Goal: Transaction & Acquisition: Book appointment/travel/reservation

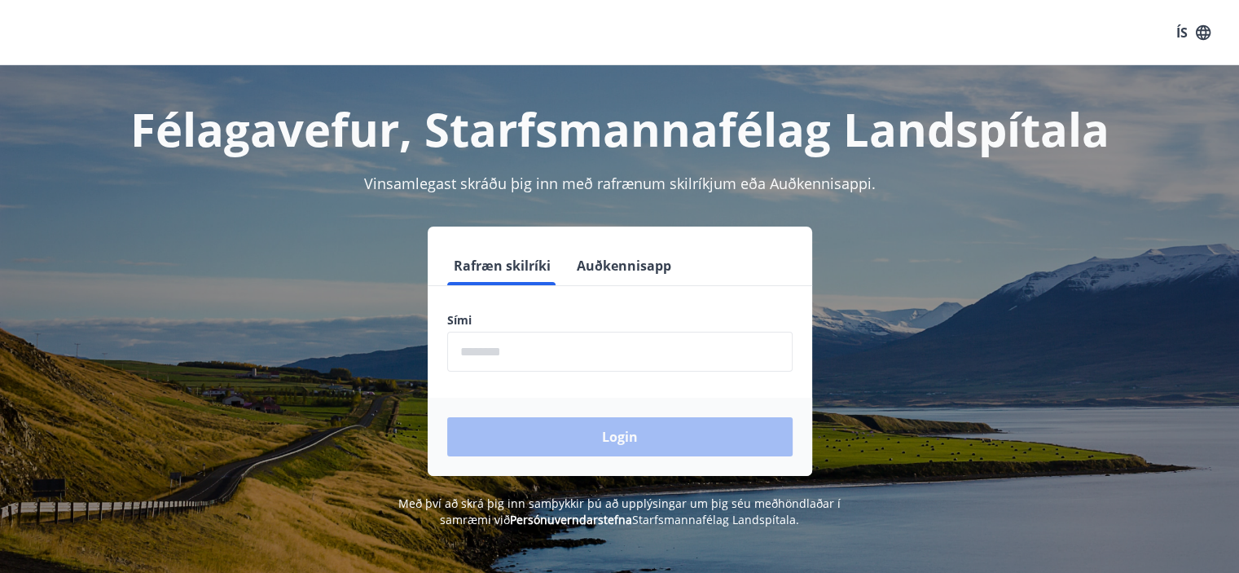
click at [632, 374] on form "Rafræn skilríki Auðkennisapp Sími ​ Login" at bounding box center [620, 361] width 385 height 230
click at [611, 354] on input "phone" at bounding box center [619, 352] width 345 height 40
type input "********"
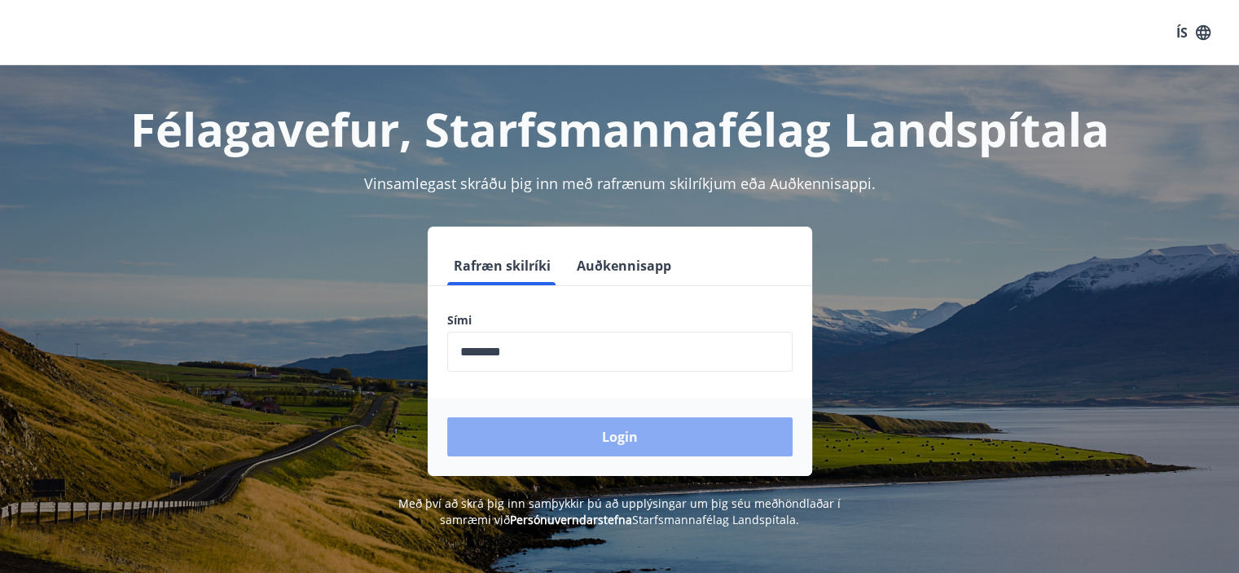
click at [638, 443] on button "Login" at bounding box center [619, 436] width 345 height 39
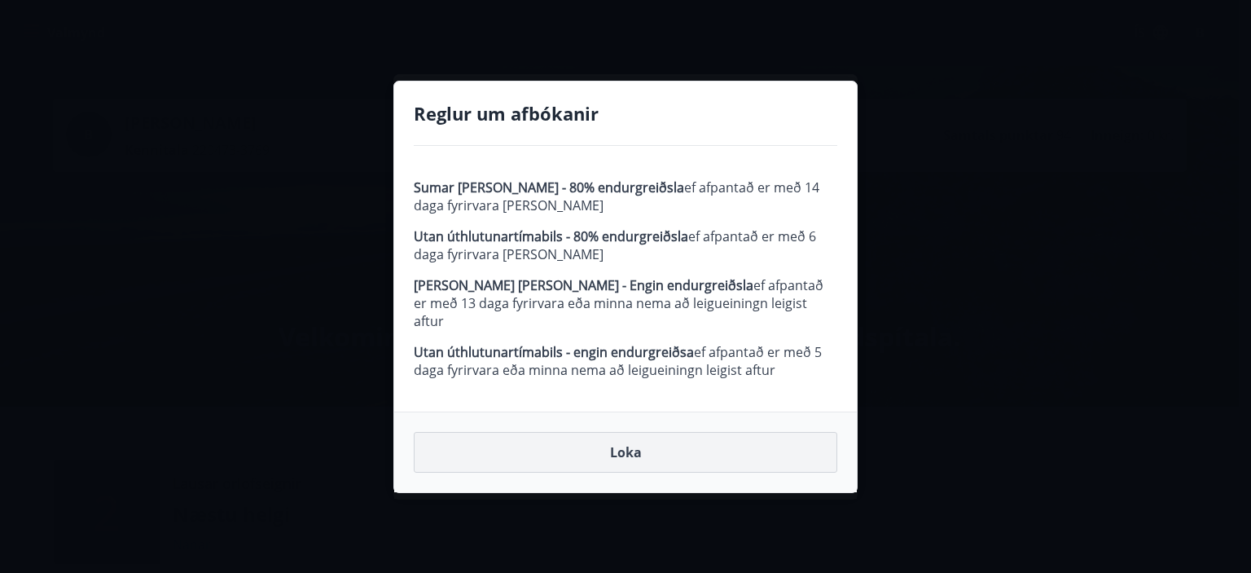
click at [603, 449] on button "Loka" at bounding box center [626, 452] width 424 height 41
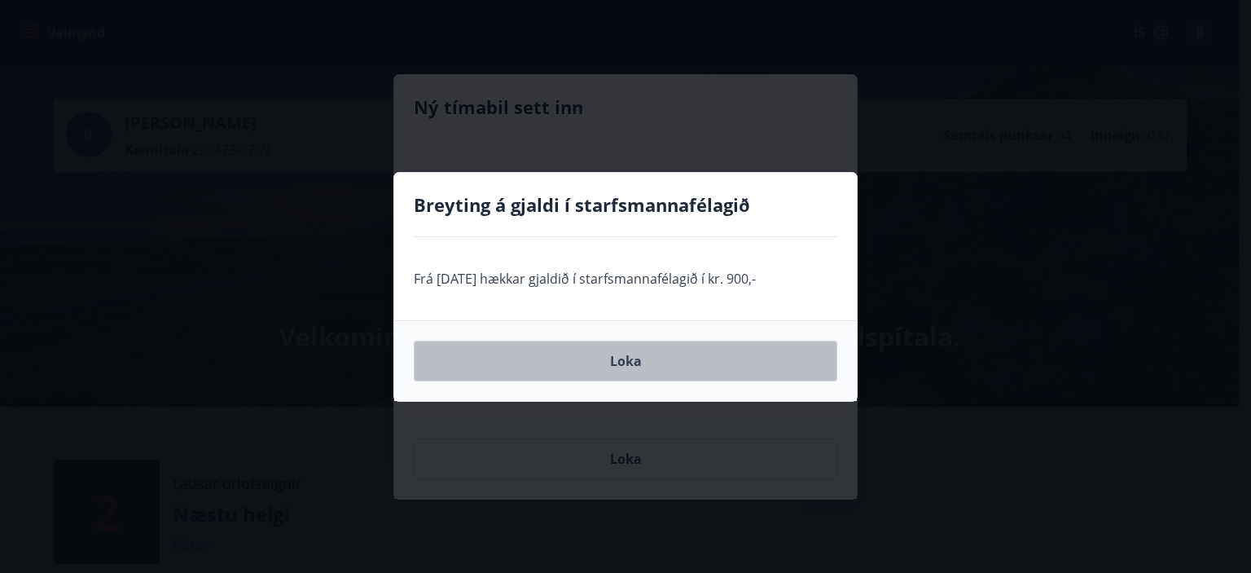
click at [618, 358] on button "Loka" at bounding box center [626, 361] width 424 height 41
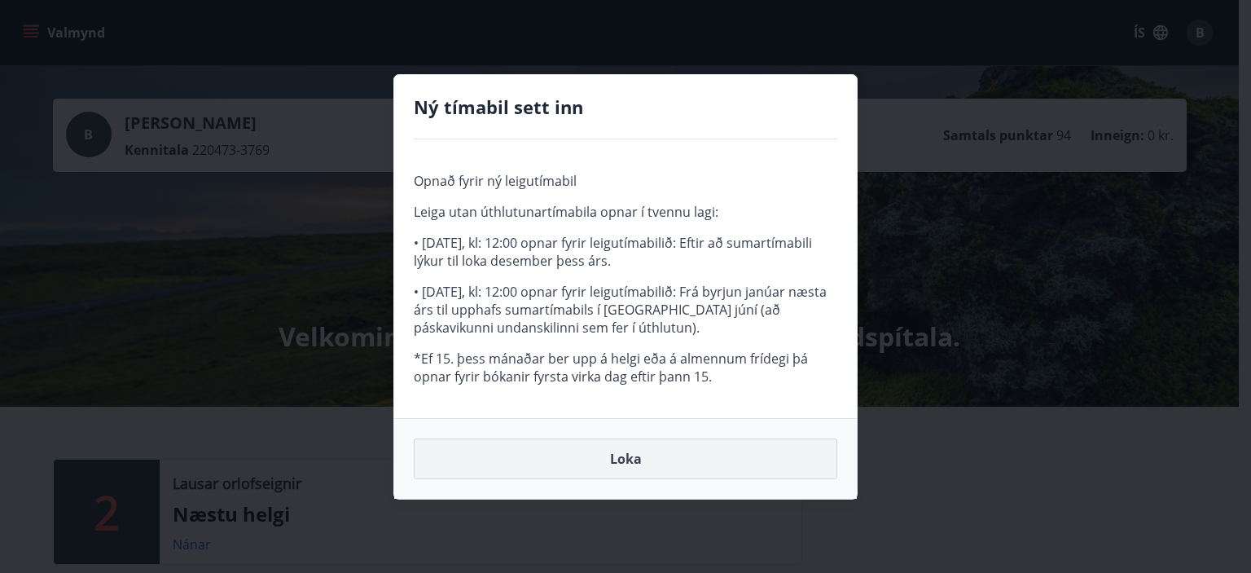
click at [609, 470] on button "Loka" at bounding box center [626, 458] width 424 height 41
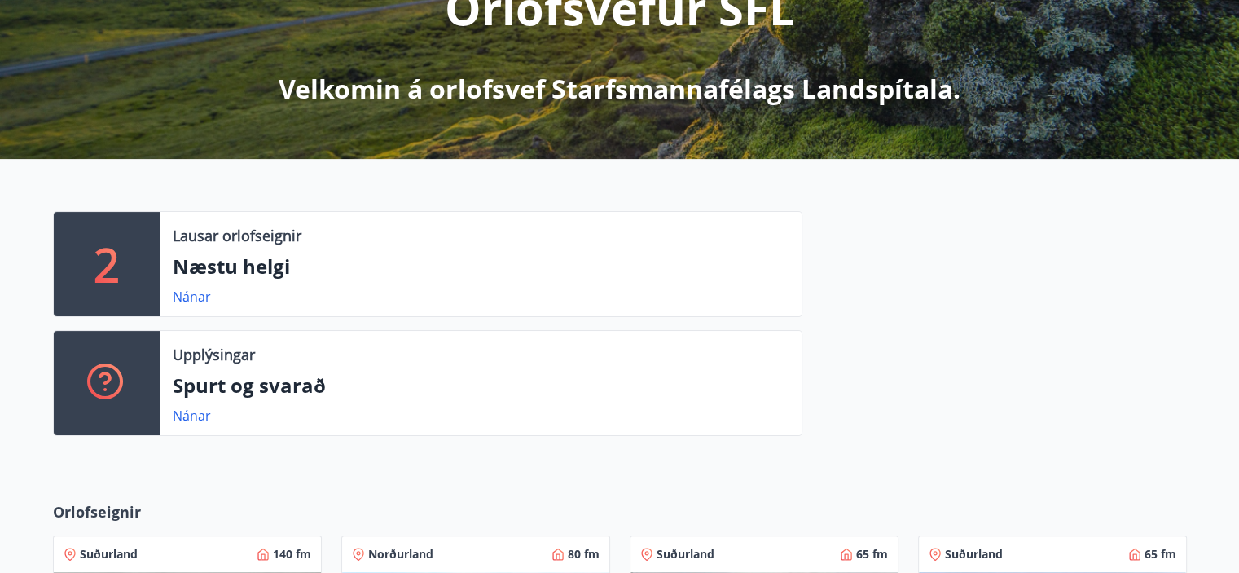
scroll to position [277, 0]
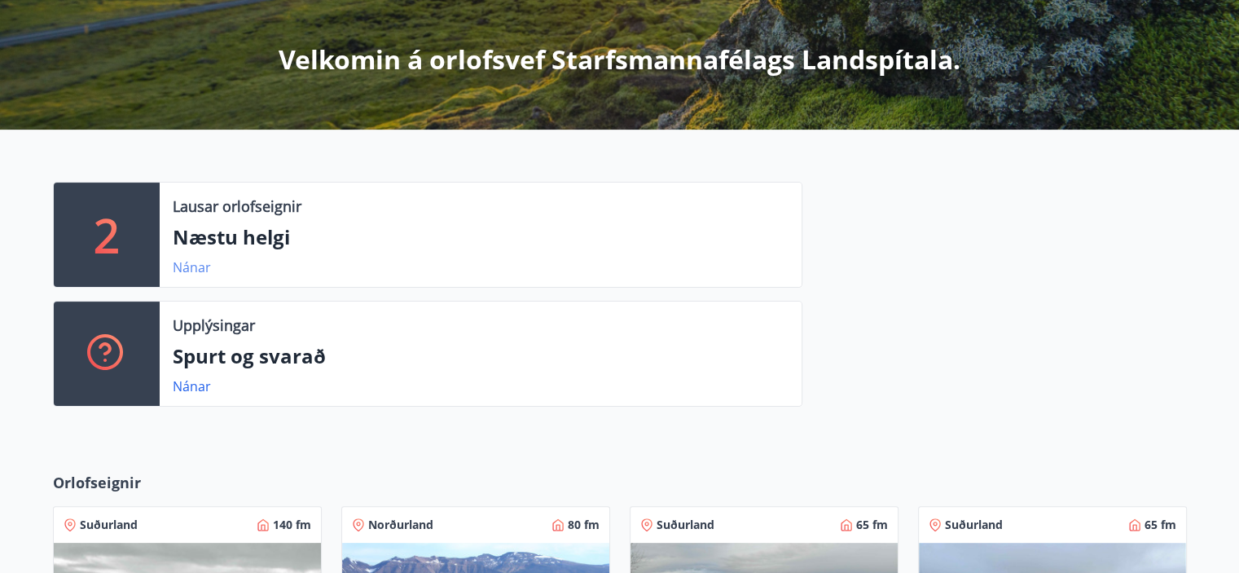
click at [184, 269] on link "Nánar" at bounding box center [192, 267] width 38 height 18
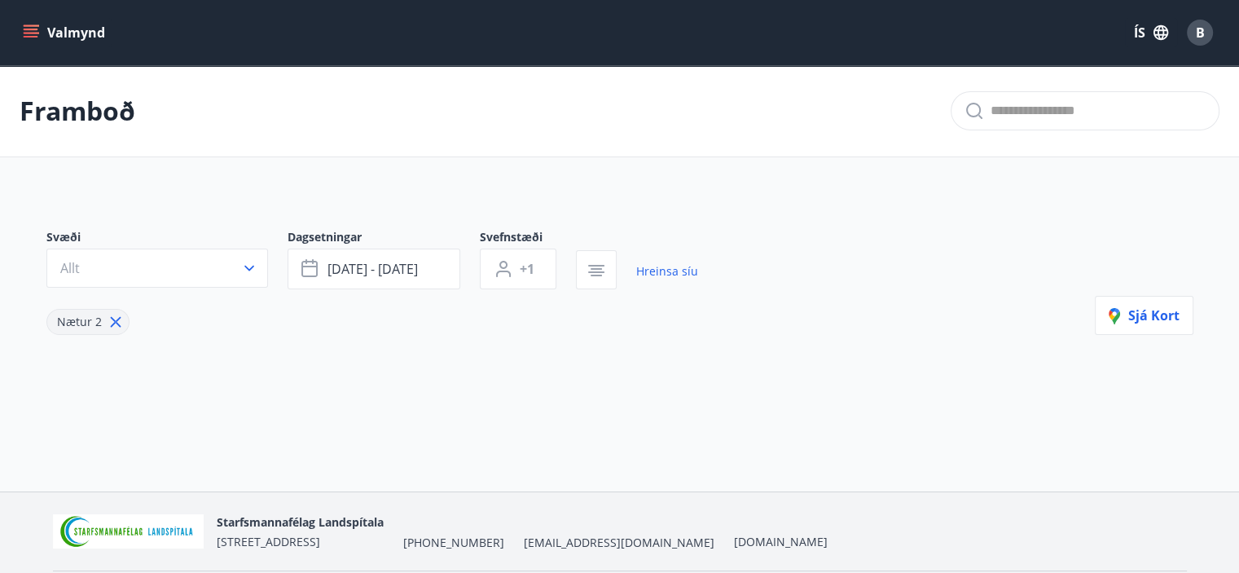
type input "*"
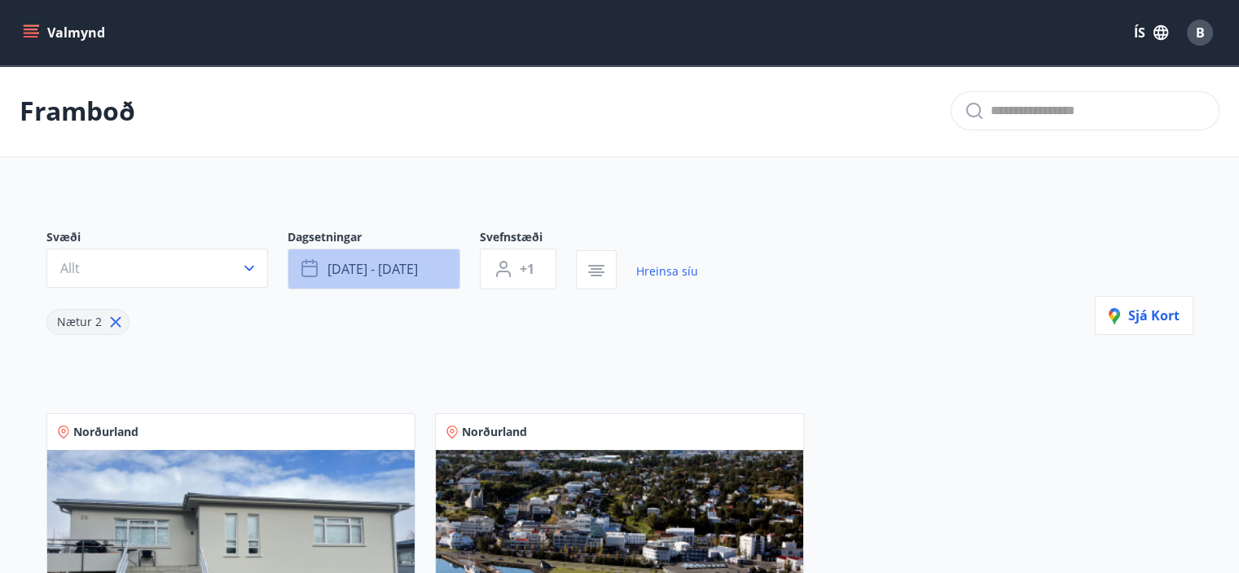
click at [358, 265] on span "[DATE] - [DATE]" at bounding box center [373, 269] width 90 height 18
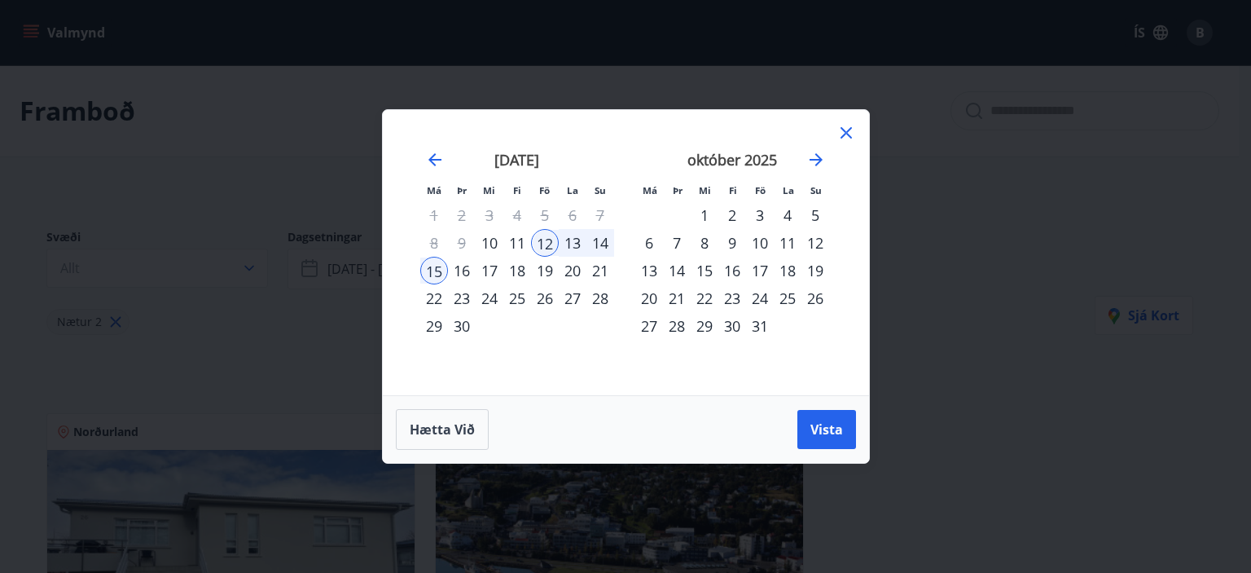
click at [842, 138] on icon at bounding box center [847, 133] width 20 height 20
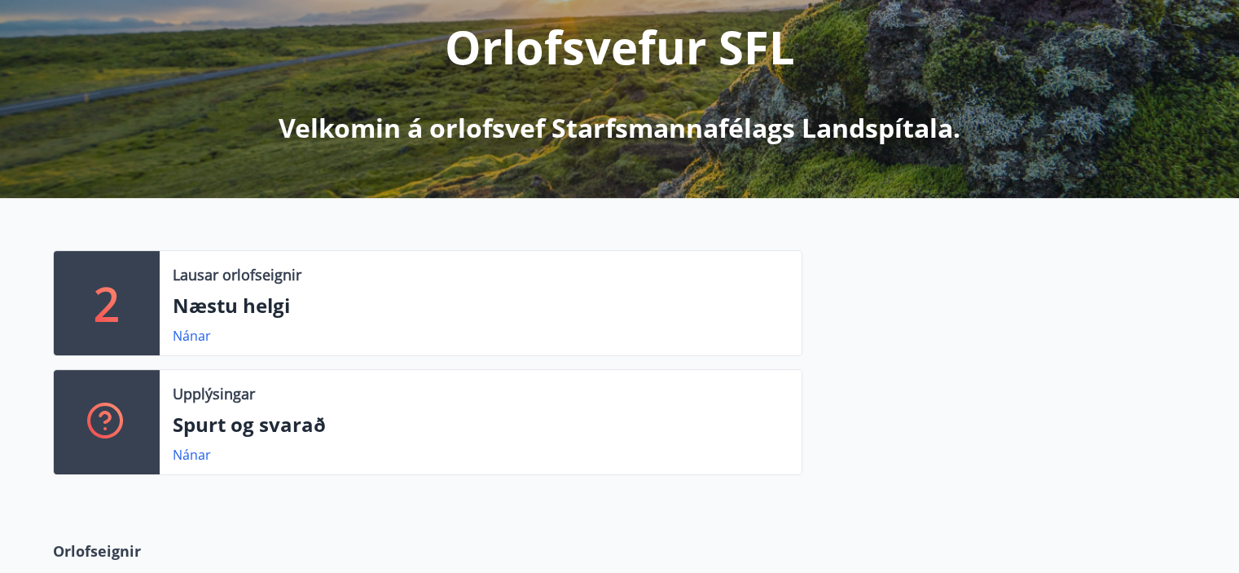
scroll to position [209, 0]
click at [194, 341] on link "Nánar" at bounding box center [192, 336] width 38 height 18
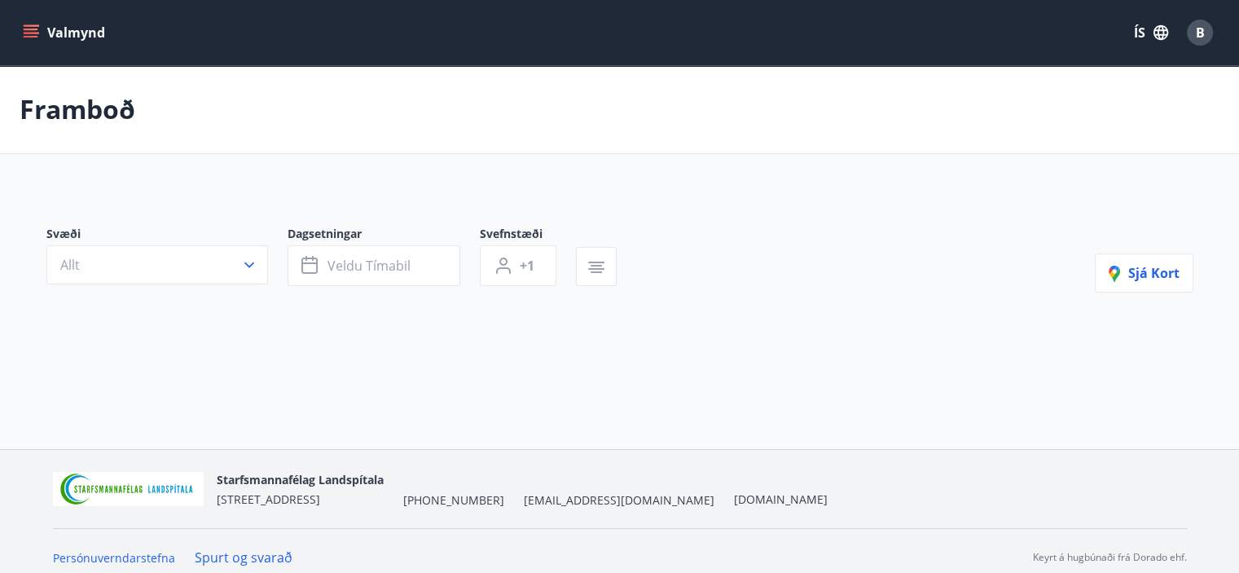
type input "*"
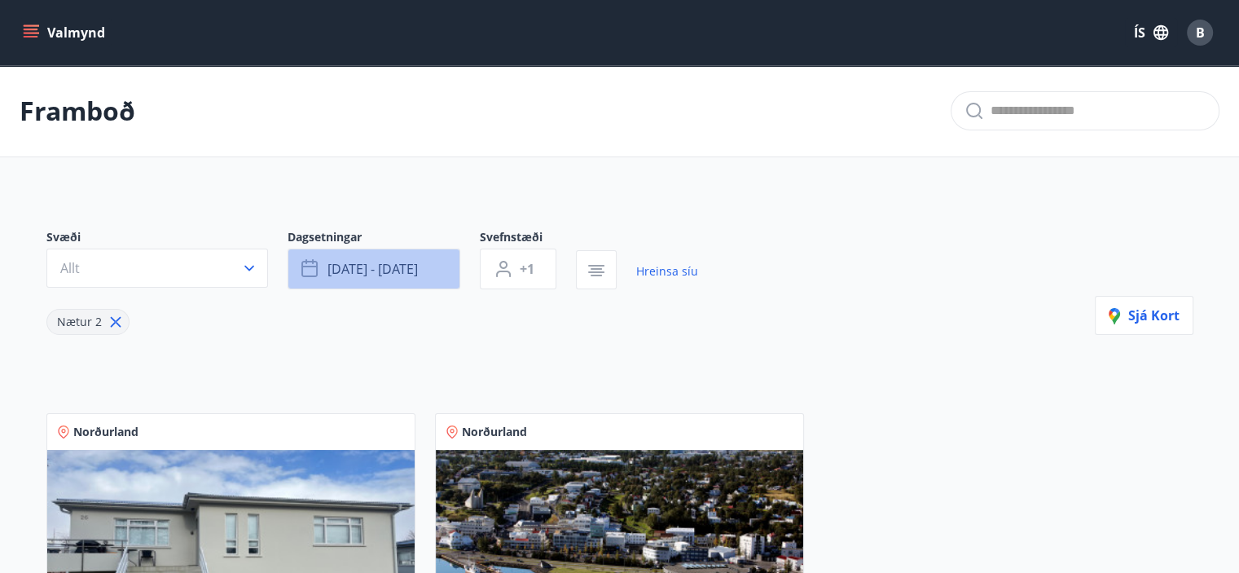
click at [381, 267] on span "[DATE] - [DATE]" at bounding box center [373, 269] width 90 height 18
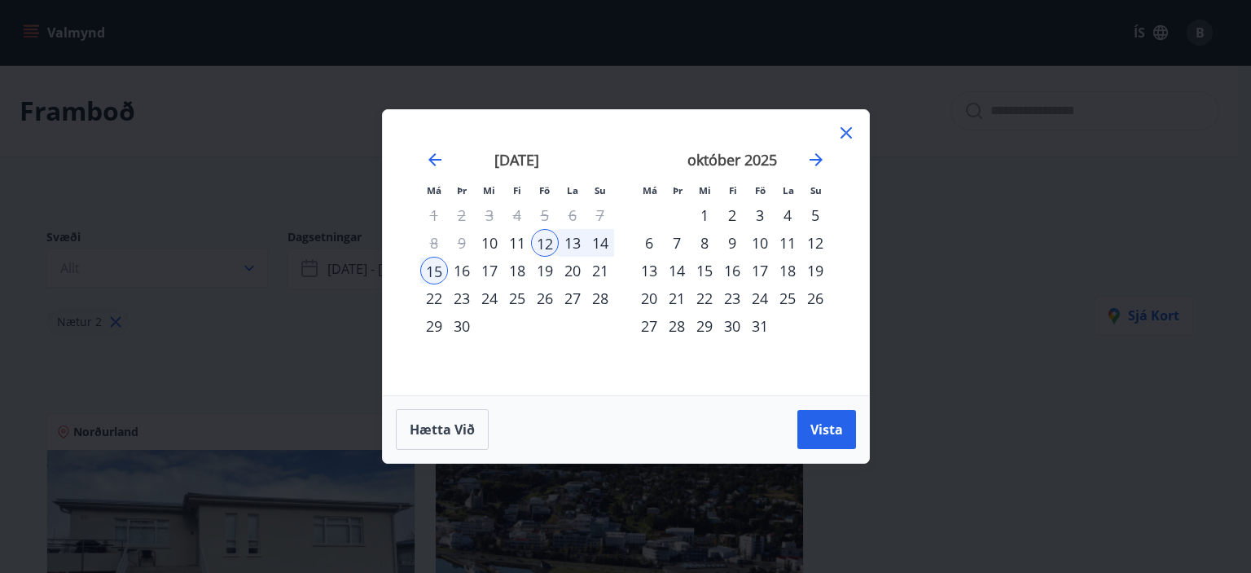
click at [545, 244] on div "12" at bounding box center [545, 243] width 28 height 28
click at [754, 328] on div "31" at bounding box center [760, 326] width 28 height 28
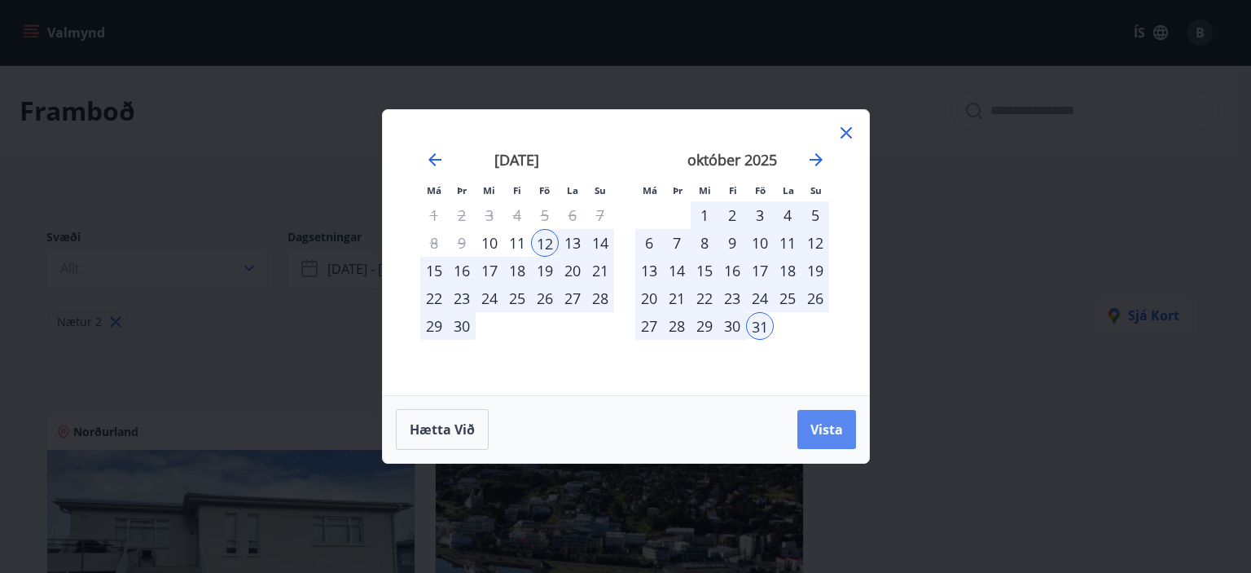
click at [822, 430] on span "Vista" at bounding box center [827, 429] width 33 height 18
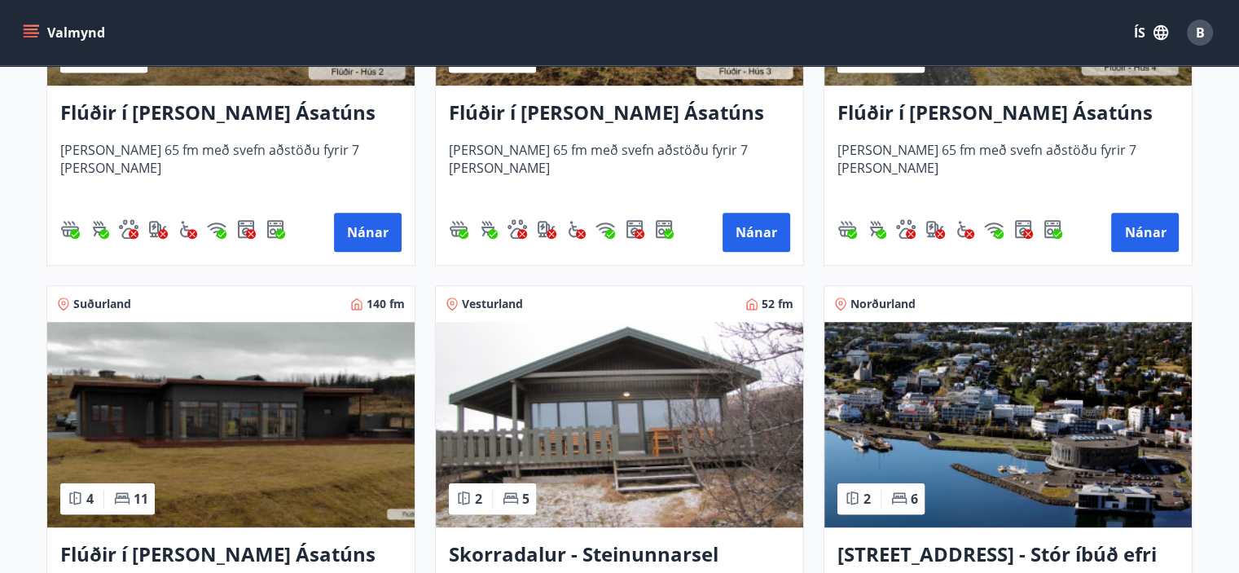
scroll to position [1017, 0]
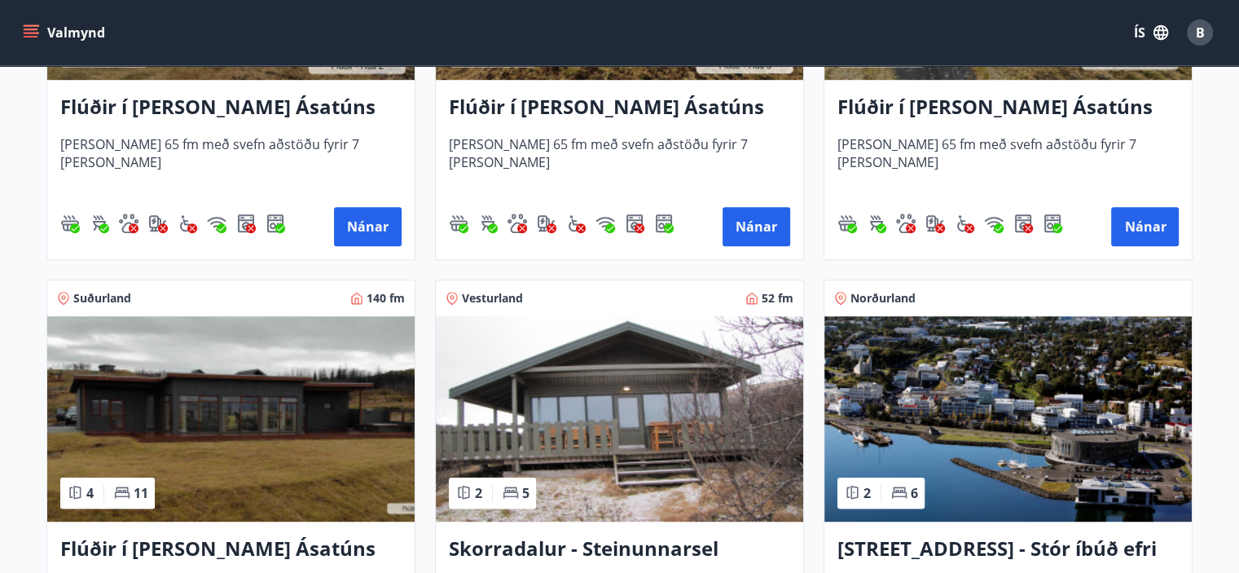
click at [578, 544] on h3 "Skorradalur - Steinunnarsel" at bounding box center [619, 548] width 341 height 29
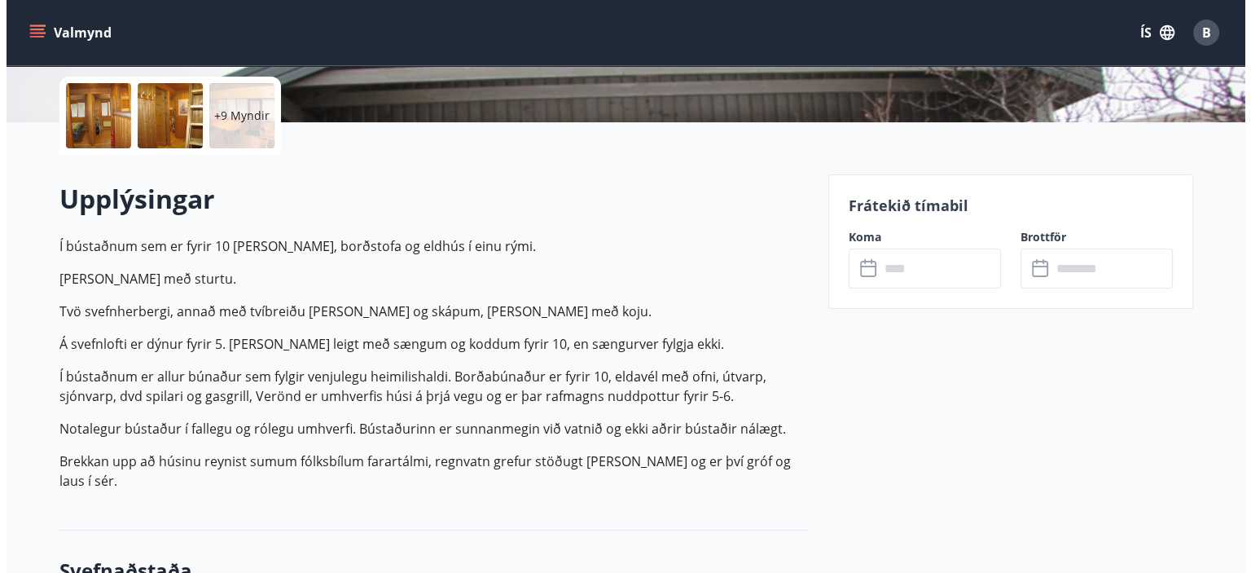
scroll to position [368, 0]
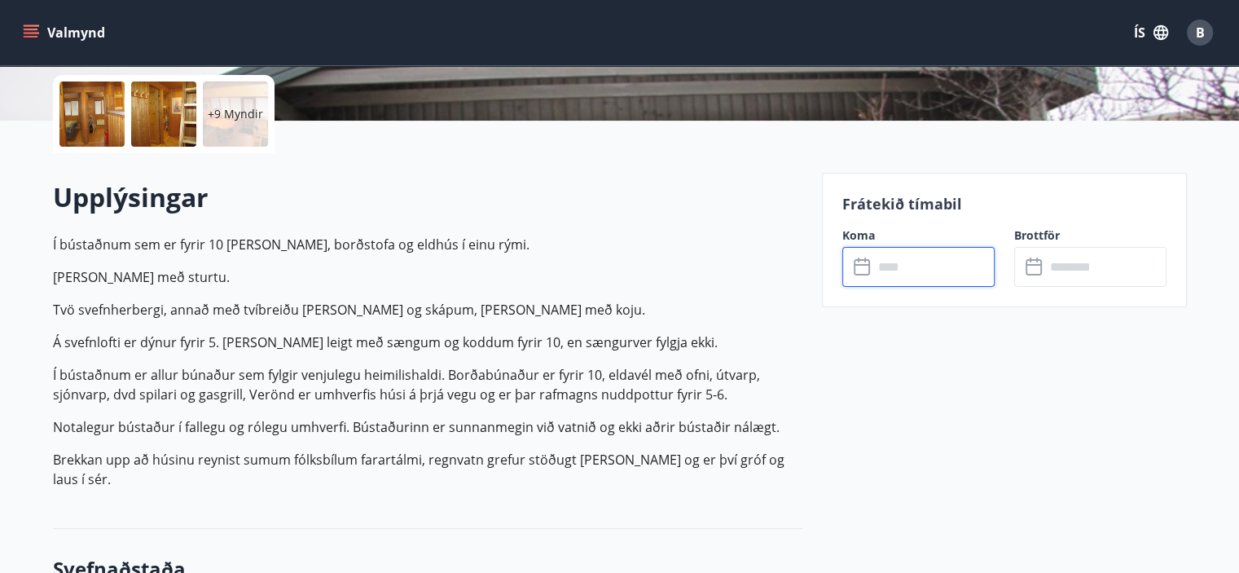
click at [900, 257] on input "text" at bounding box center [933, 267] width 121 height 40
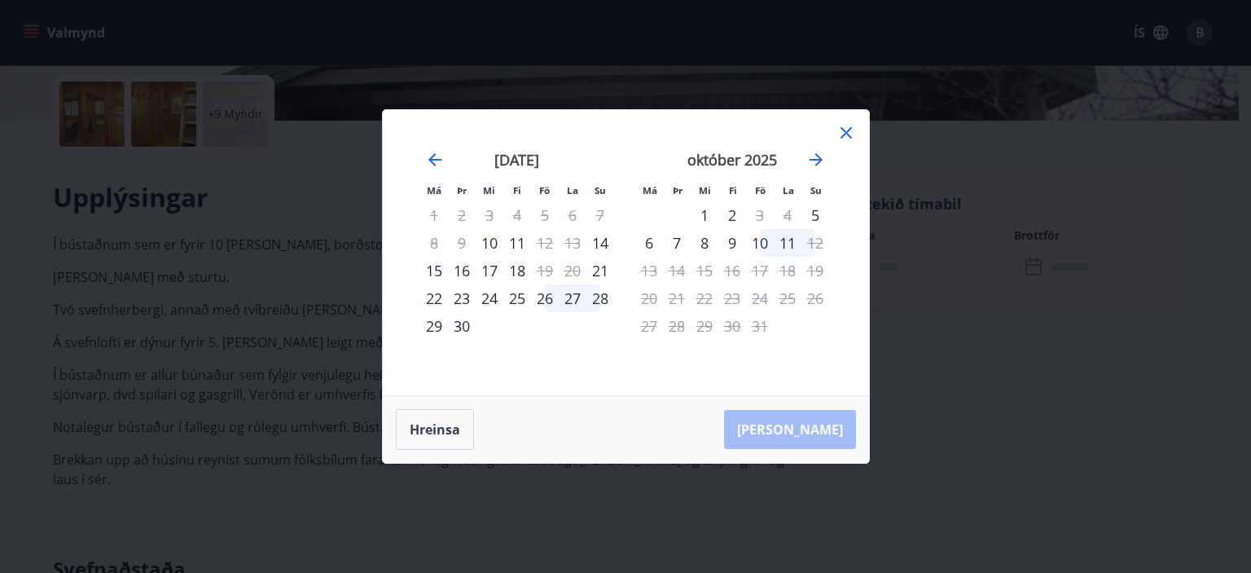
click at [541, 302] on div "26" at bounding box center [545, 298] width 28 height 28
click at [596, 346] on div "[DATE] 1 2 3 4 5 6 7 8 9 10 11 12 13 14 15 16 17 18 19 20 21 22 23 24 25 26 27 …" at bounding box center [517, 263] width 215 height 267
click at [579, 296] on div "27" at bounding box center [573, 298] width 28 height 28
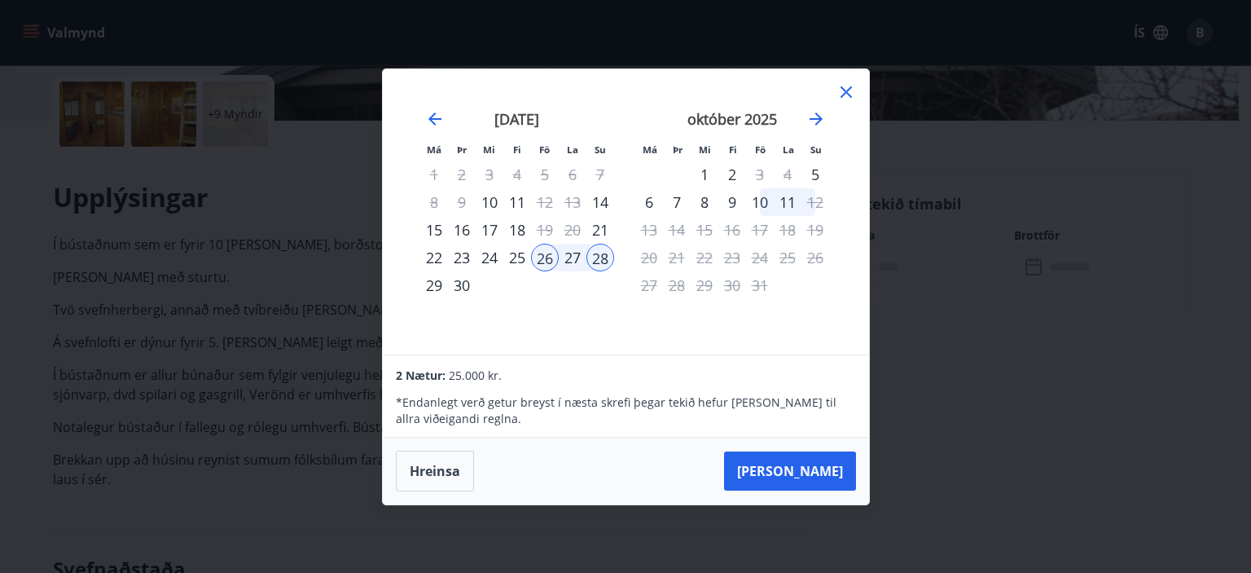
click at [852, 87] on icon at bounding box center [847, 92] width 20 height 20
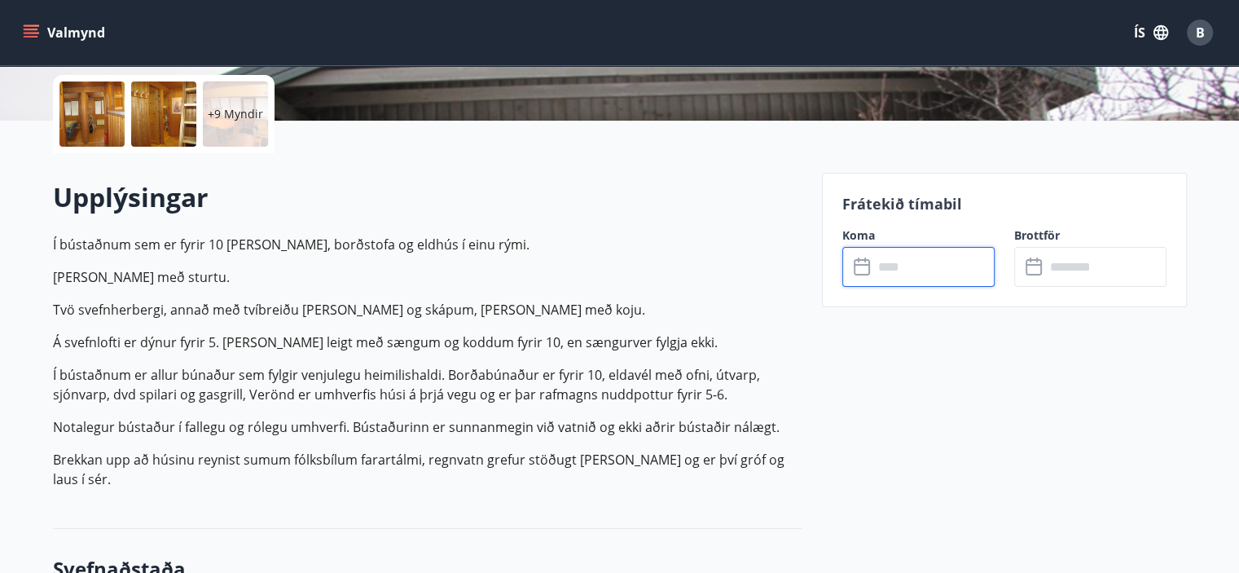
click at [1198, 33] on span "B" at bounding box center [1200, 33] width 9 height 18
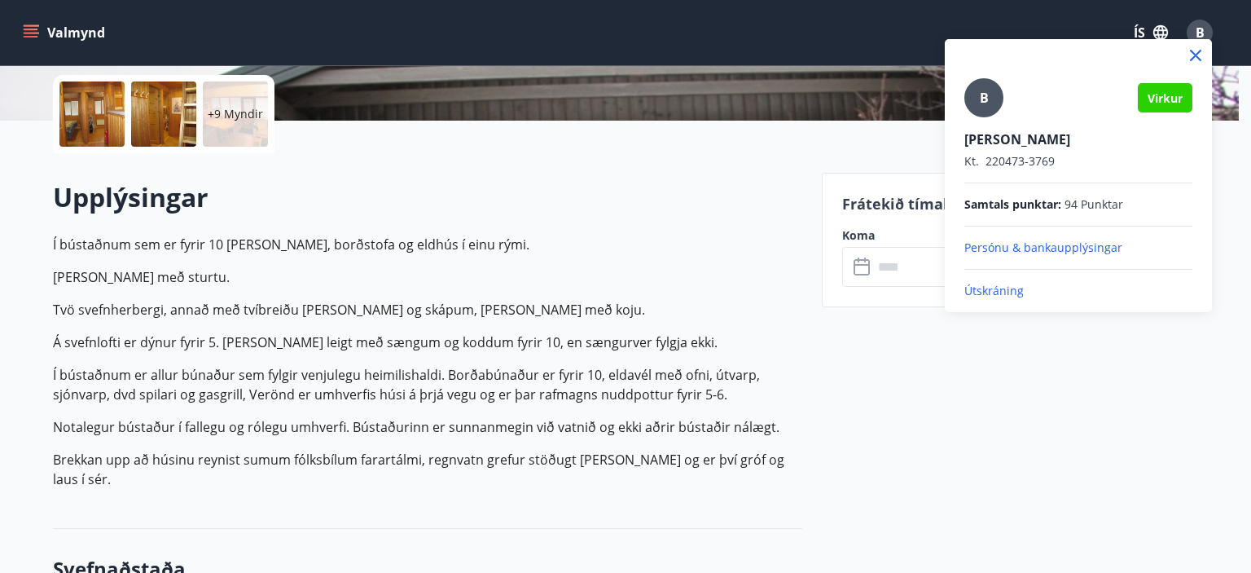
click at [1003, 292] on p "Útskráning" at bounding box center [1079, 291] width 228 height 16
